Goal: Transaction & Acquisition: Purchase product/service

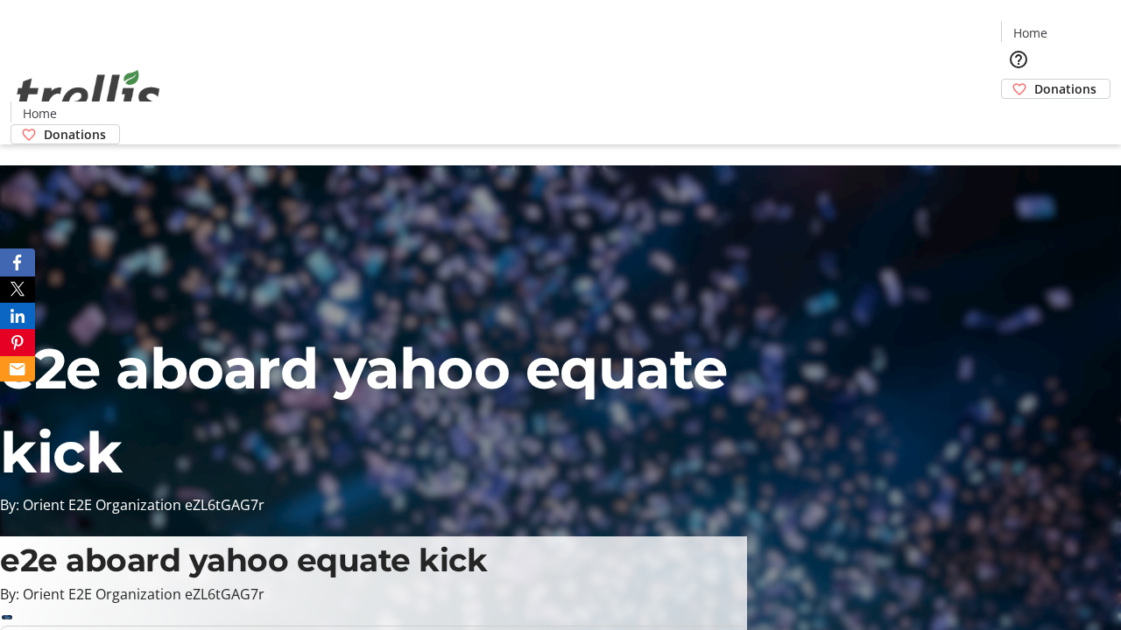
click at [1034, 80] on span "Donations" at bounding box center [1065, 89] width 62 height 18
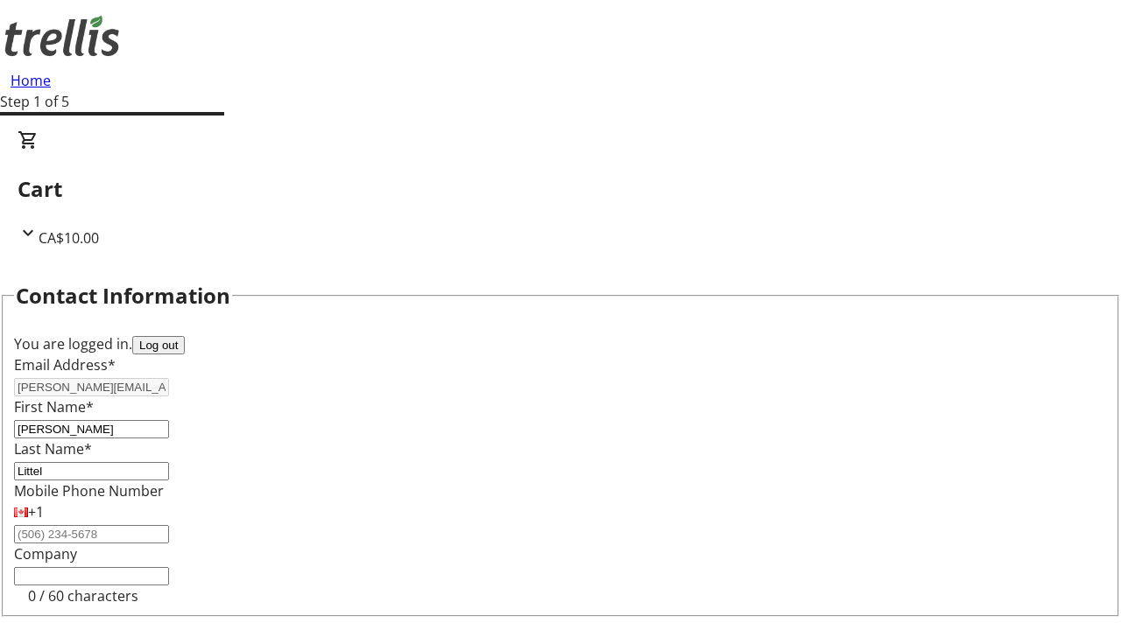
select select "CA"
type input "[STREET_ADDRESS][PERSON_NAME]"
type input "Kelowna"
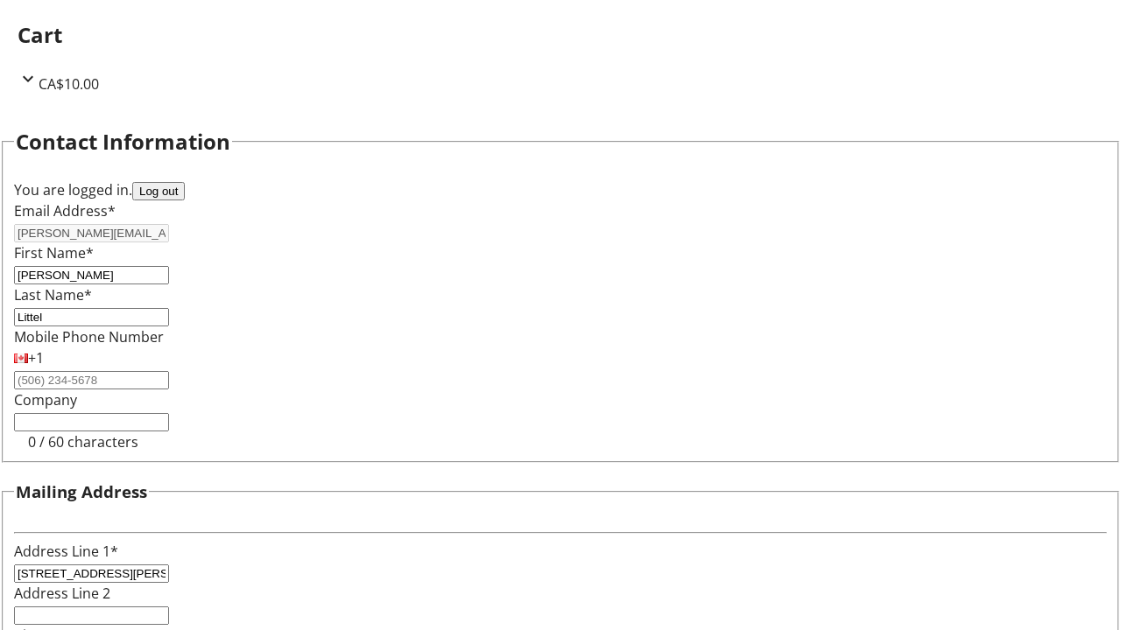
select select "BC"
type input "Kelowna"
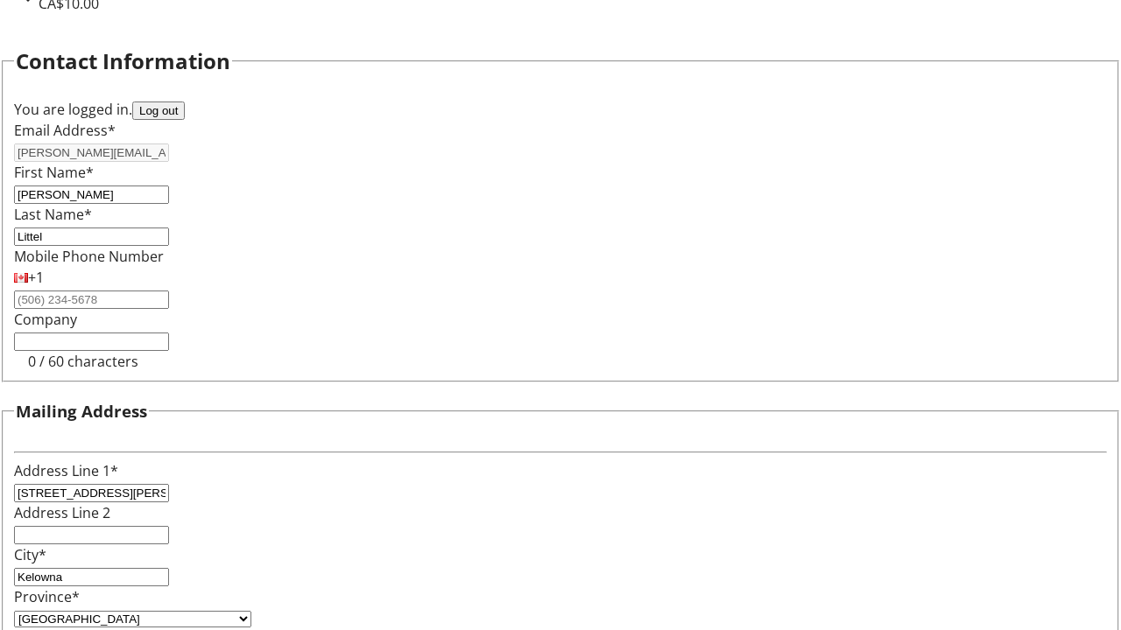
type input "V1Y 0C2"
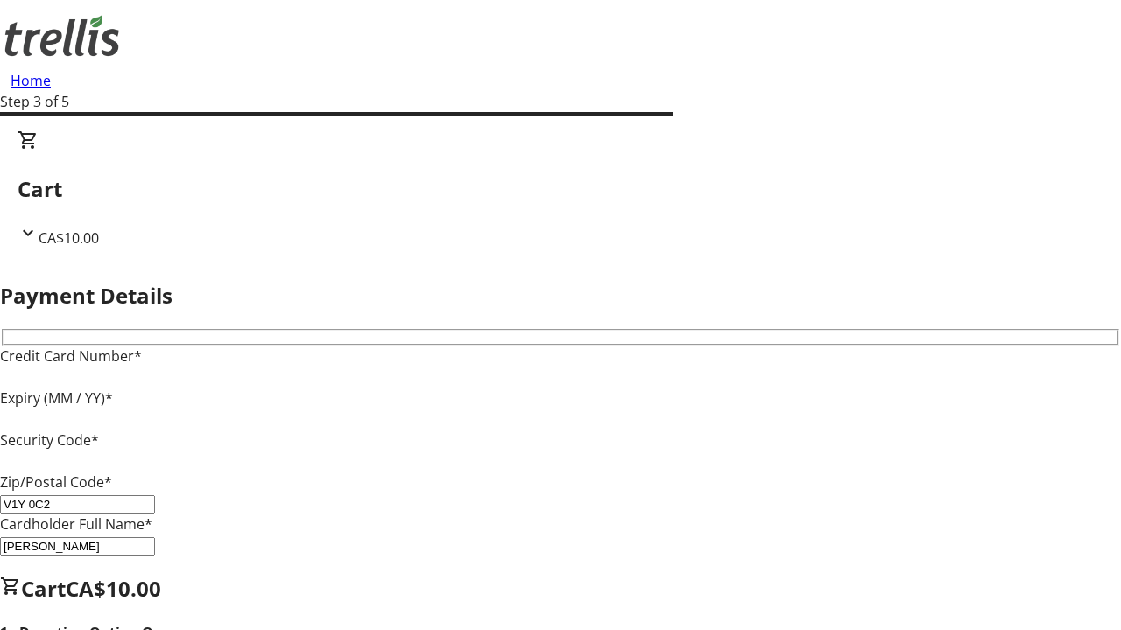
type input "V1Y 0C2"
